Goal: Task Accomplishment & Management: Use online tool/utility

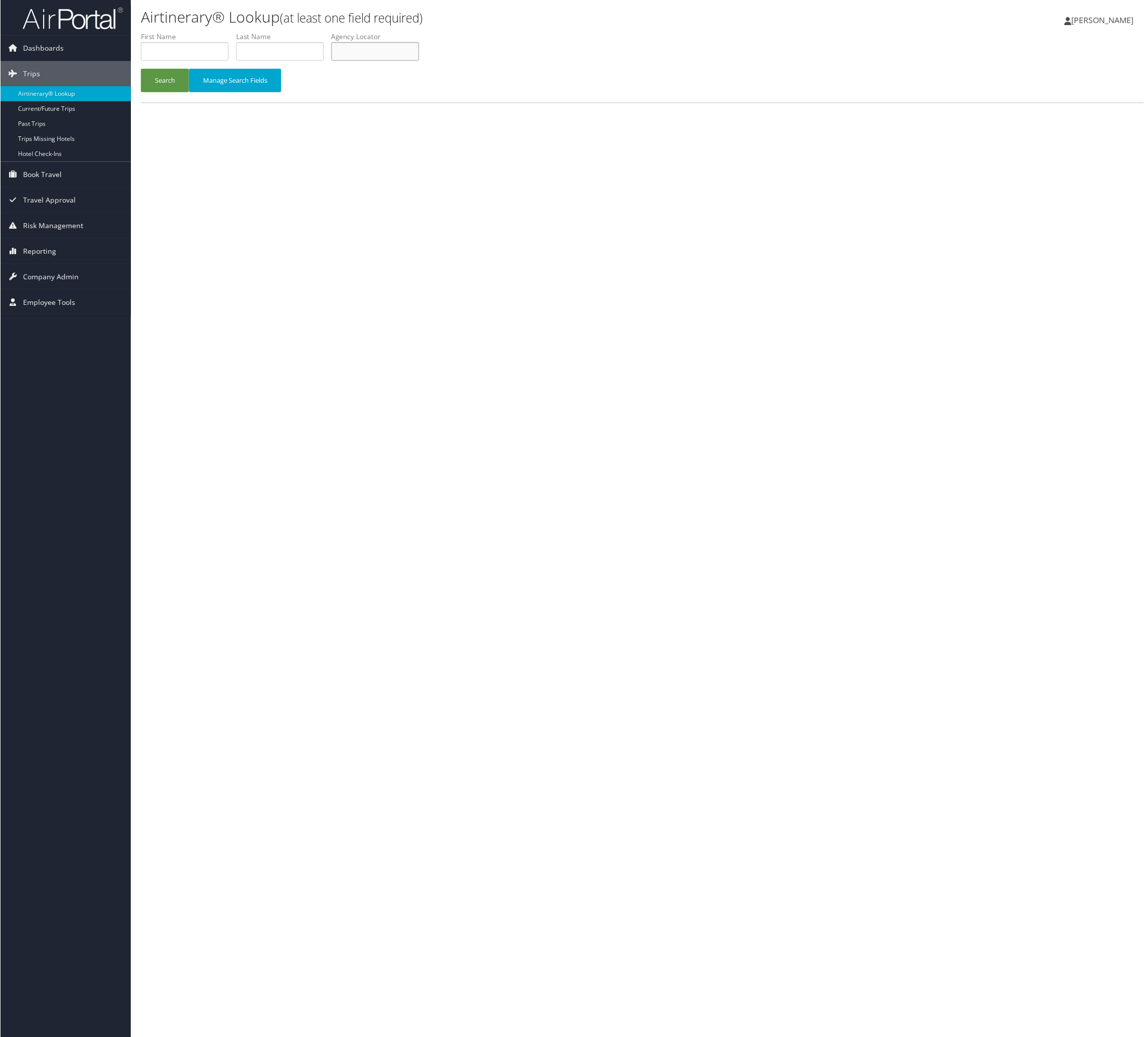
click at [419, 61] on input "text" at bounding box center [375, 51] width 88 height 18
paste input "FQJHGW"
type input "FQJHGW"
click at [173, 92] on button "Search" at bounding box center [165, 80] width 48 height 24
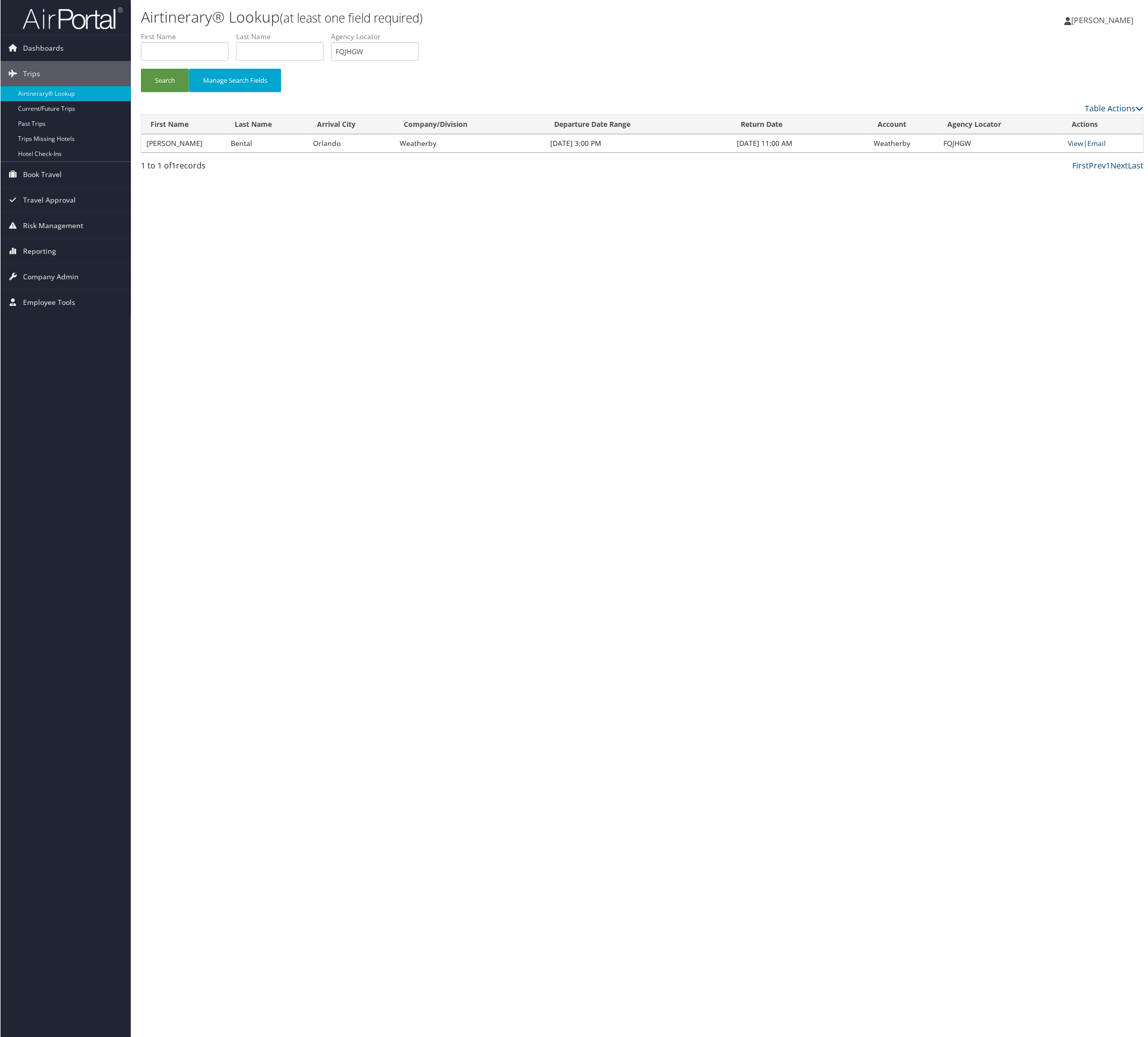
click at [1141, 214] on div "Airtinerary® Lookup (at least one field required) [PERSON_NAME] [PERSON_NAME] M…" at bounding box center [642, 521] width 1024 height 1044
click at [1106, 148] on link "Email" at bounding box center [1097, 143] width 18 height 10
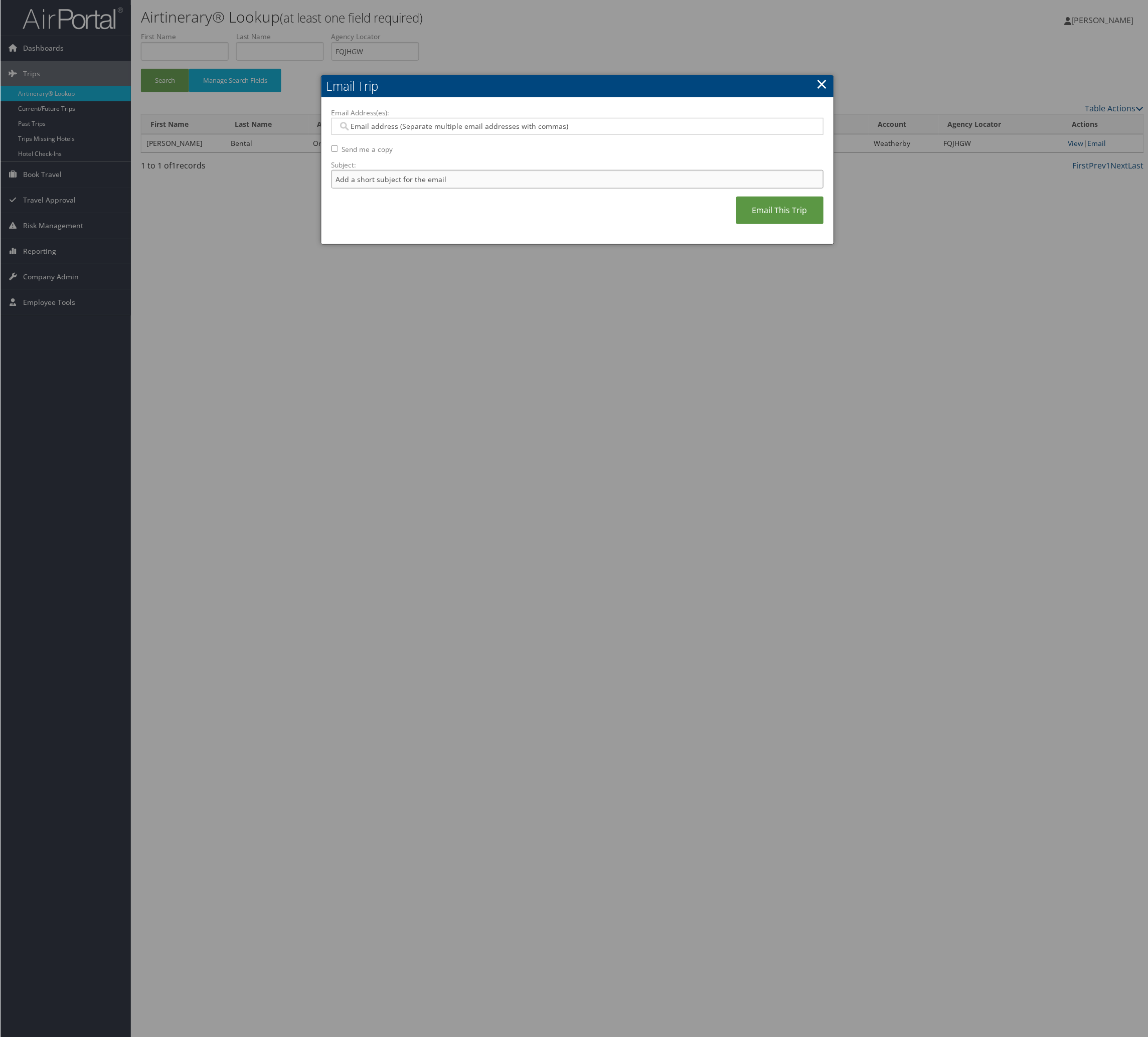
click at [480, 189] on input "Subject:" at bounding box center [578, 179] width 493 height 18
click at [566, 189] on input "Itinerary Change. Please see notes in TR-748126" at bounding box center [578, 179] width 493 height 18
paste input "54217"
type input "Itinerary Change. Please see notes in TR-754217"
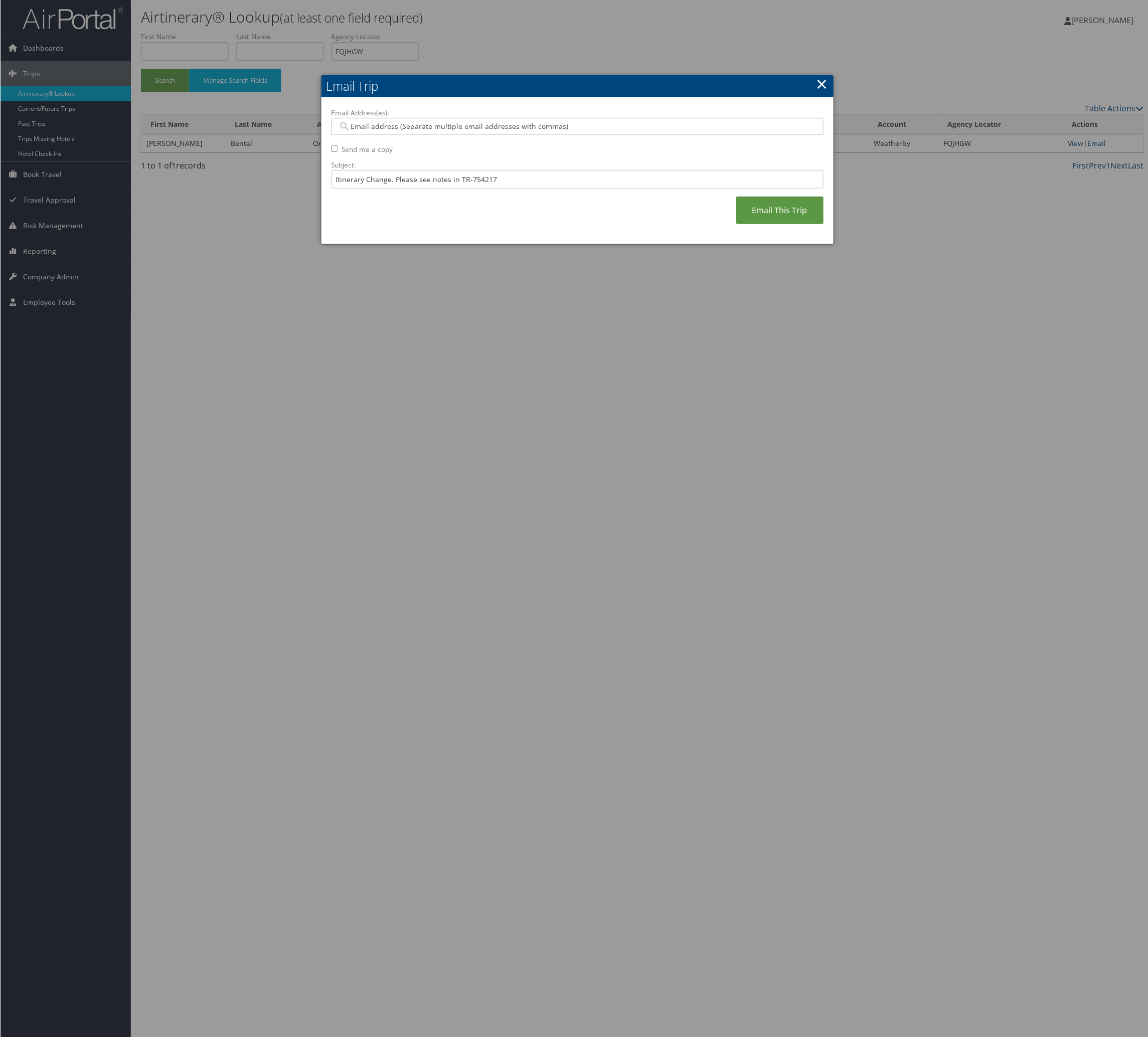
click at [531, 135] on div at bounding box center [578, 126] width 493 height 17
type input "[PERSON_NAME]"
click at [512, 161] on div "[PERSON_NAME][EMAIL_ADDRESS][PERSON_NAME][DOMAIN_NAME]" at bounding box center [581, 161] width 476 height 10
type input "[PERSON_NAME][EMAIL_ADDRESS][PERSON_NAME][DOMAIN_NAME]"
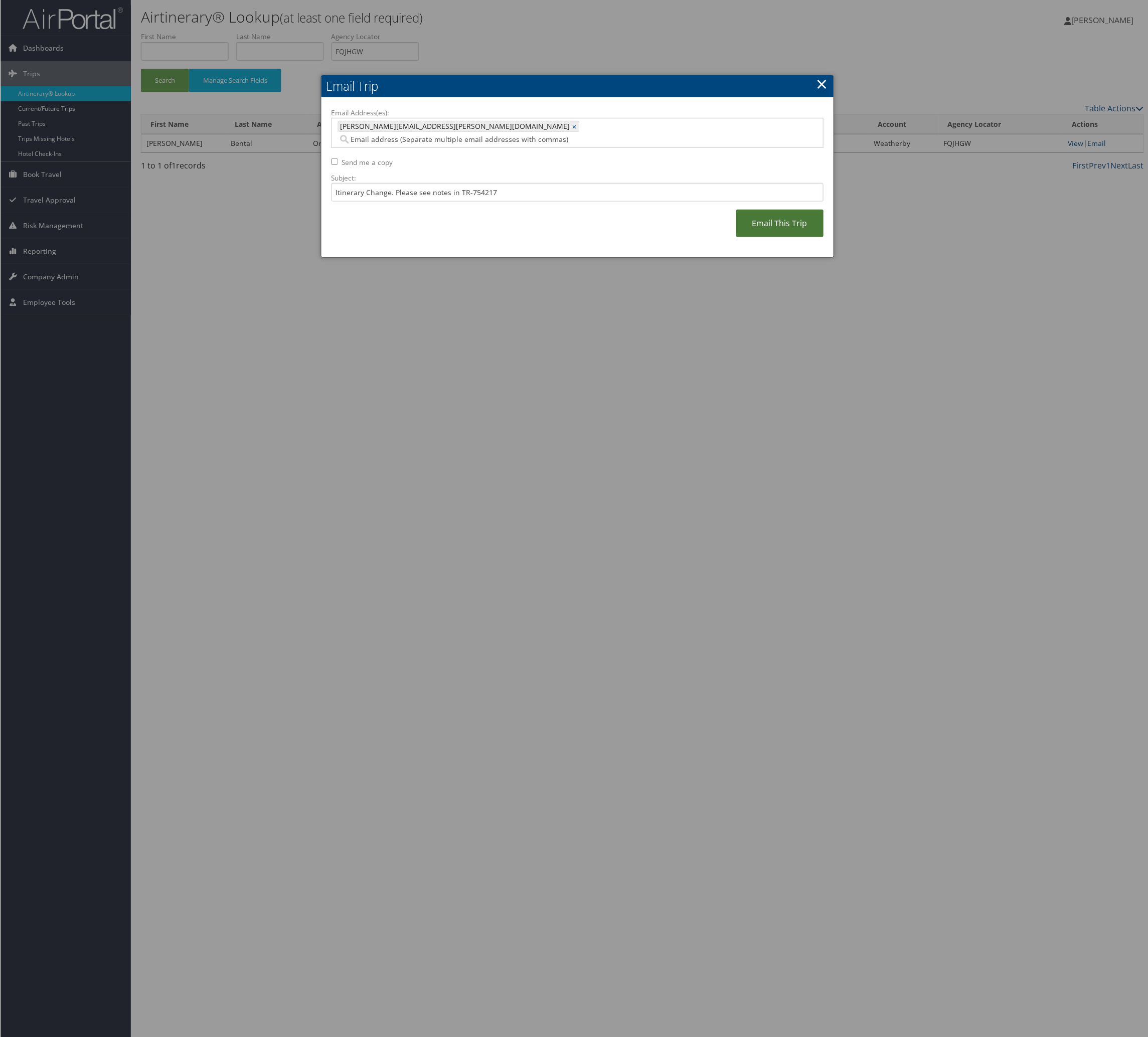
click at [736, 237] on link "Email This Trip" at bounding box center [780, 223] width 88 height 27
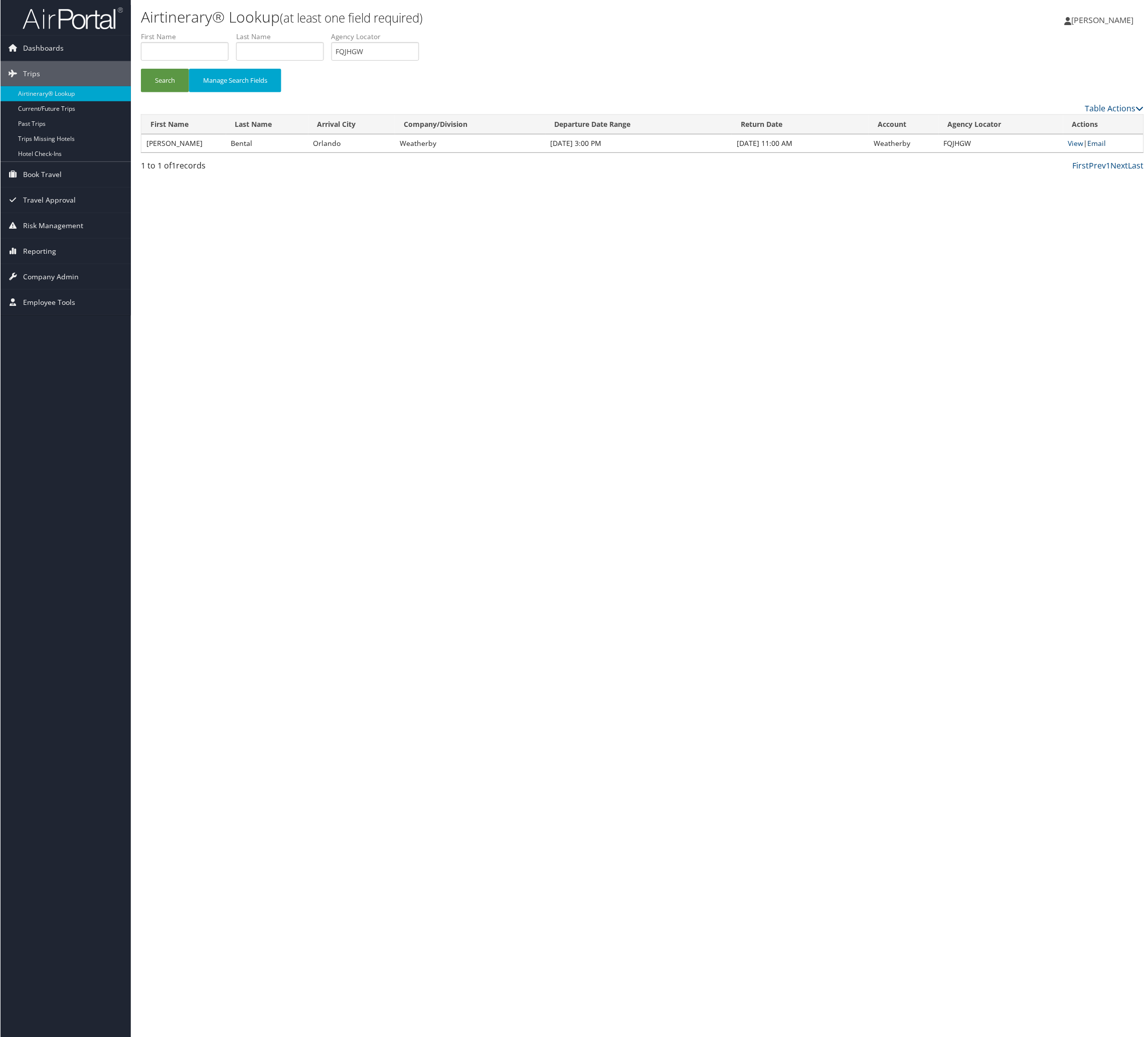
click at [1106, 148] on link "Email" at bounding box center [1097, 143] width 18 height 10
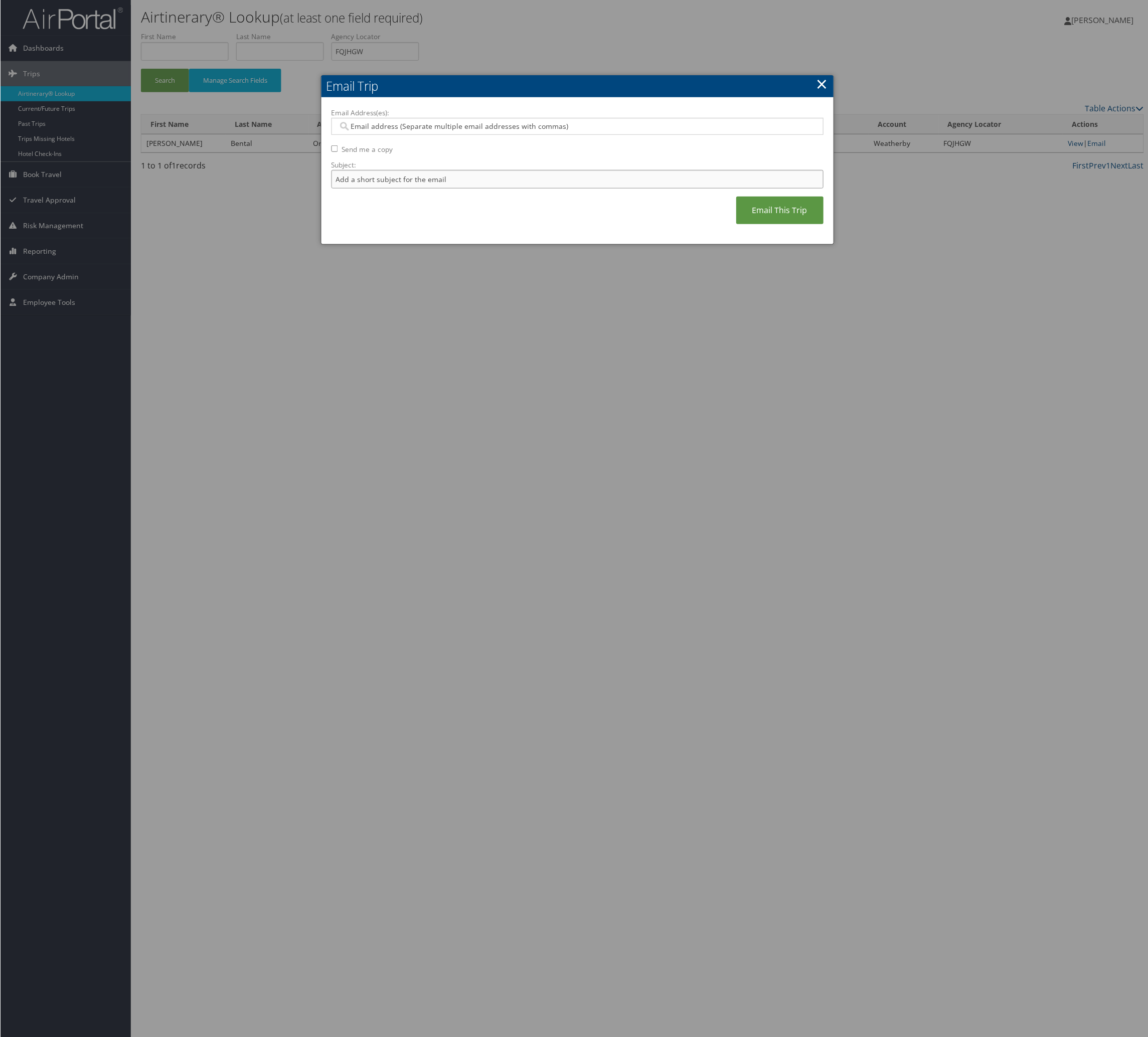
drag, startPoint x: 378, startPoint y: 225, endPoint x: 398, endPoint y: 225, distance: 20.0
click at [381, 189] on input "Subject:" at bounding box center [578, 179] width 493 height 18
click at [539, 189] on input "Itinerary Change. Please see notes in TR-748126" at bounding box center [578, 179] width 493 height 18
paste input "54217"
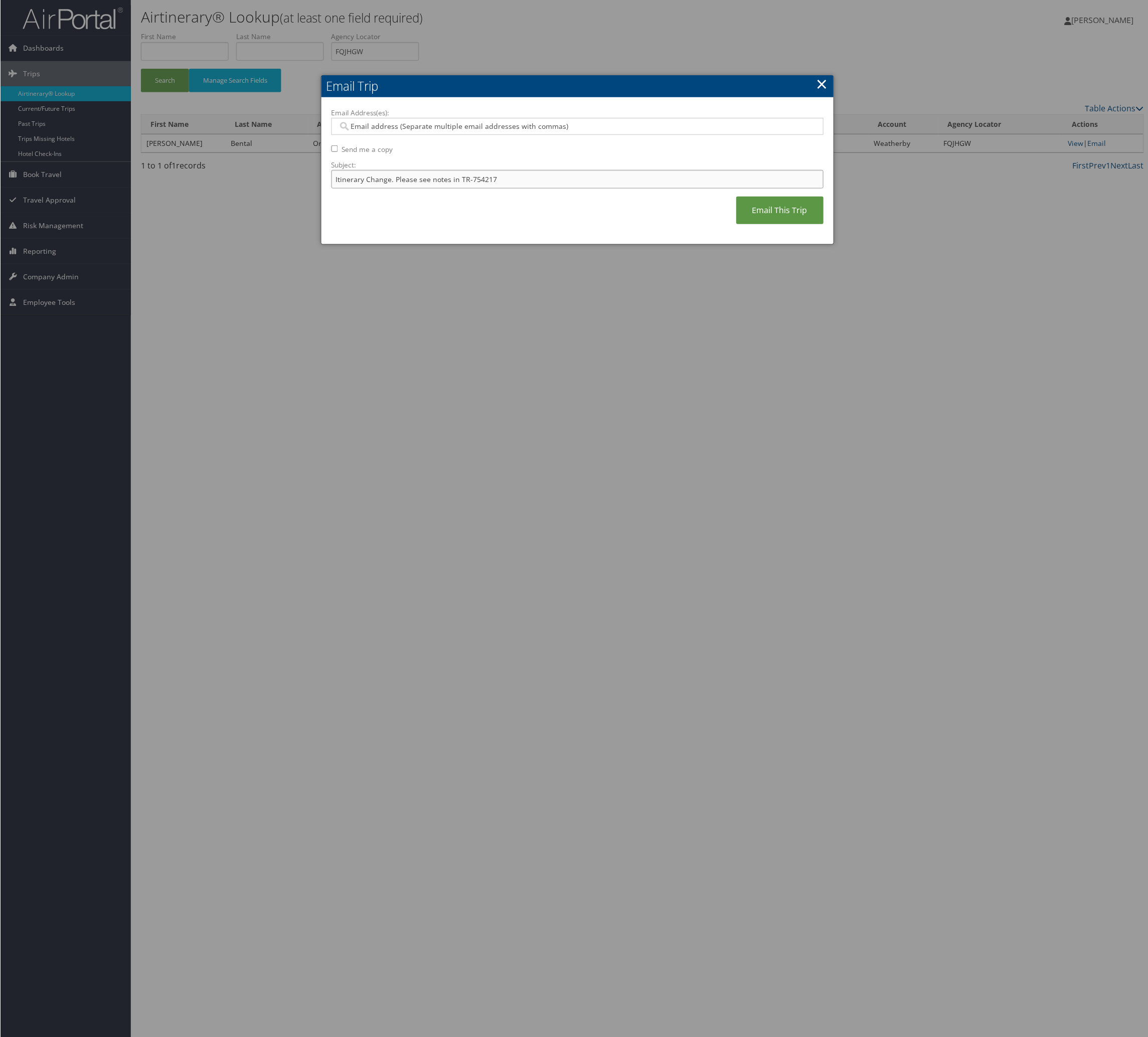
type input "Itinerary Change. Please see notes in TR-754217"
click at [497, 131] on input "Email Address(es):" at bounding box center [570, 126] width 465 height 10
type input "[PERSON_NAME]"
click at [495, 165] on div "[PERSON_NAME][EMAIL_ADDRESS][PERSON_NAME][DOMAIN_NAME]" at bounding box center [581, 161] width 476 height 10
type input "[PERSON_NAME][EMAIL_ADDRESS][PERSON_NAME][DOMAIN_NAME]"
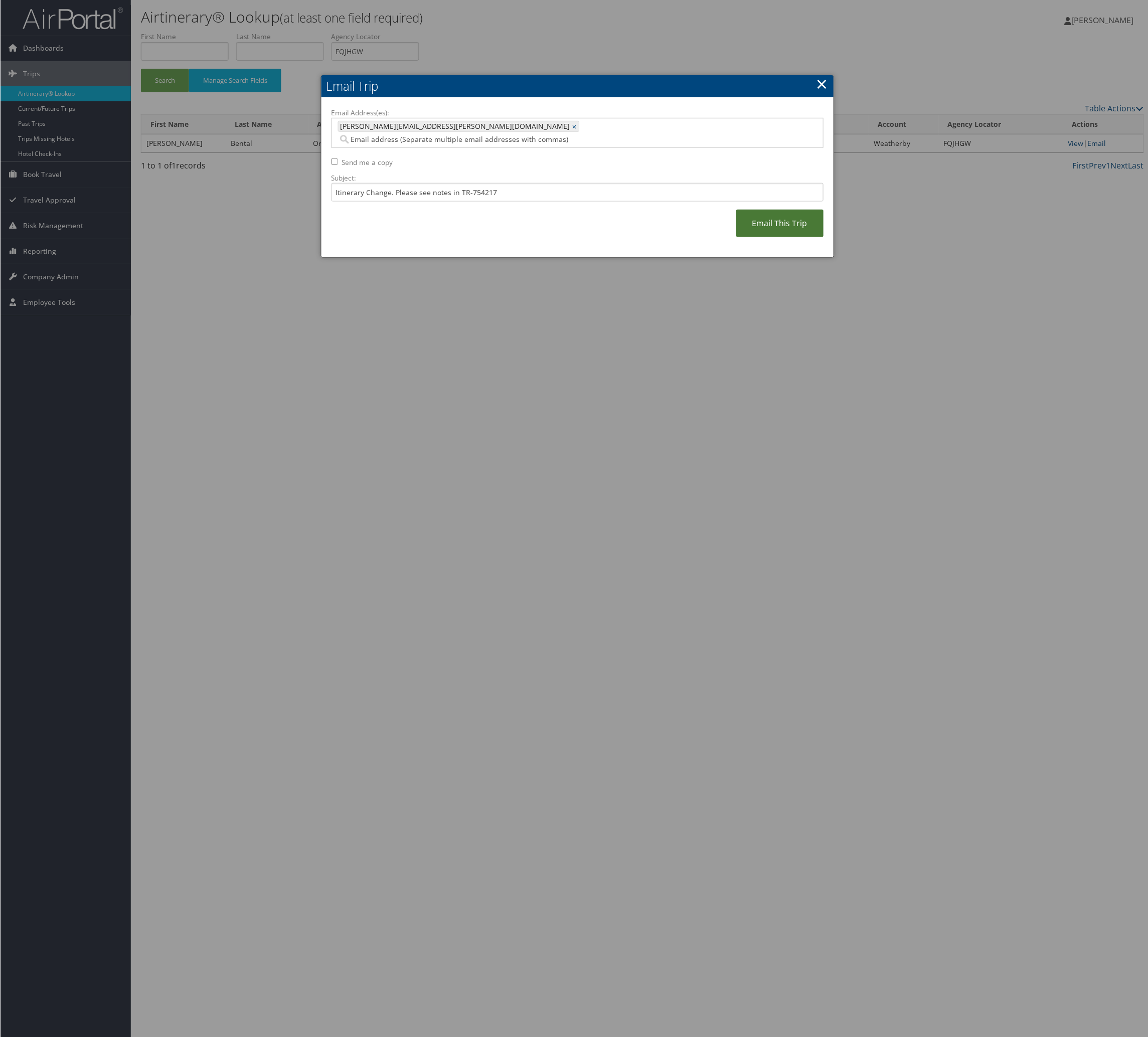
click at [736, 237] on link "Email This Trip" at bounding box center [780, 223] width 88 height 27
